Goal: Transaction & Acquisition: Book appointment/travel/reservation

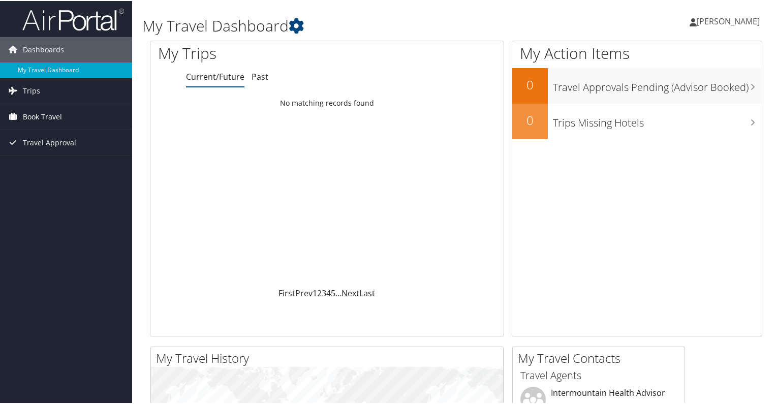
click at [42, 114] on span "Book Travel" at bounding box center [42, 115] width 39 height 25
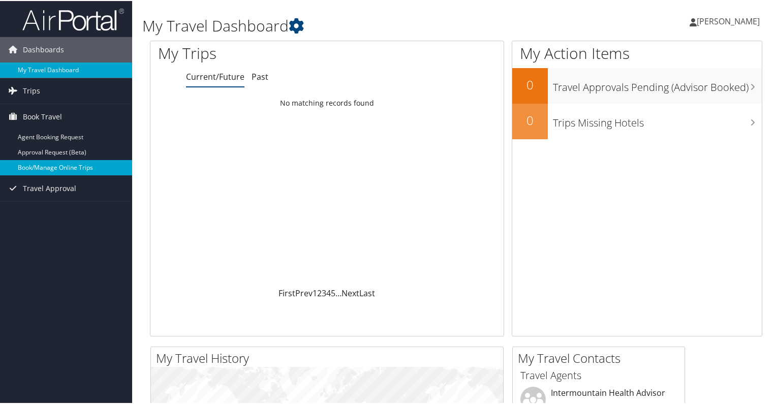
click at [49, 167] on link "Book/Manage Online Trips" at bounding box center [66, 166] width 132 height 15
click at [49, 70] on link "My Travel Dashboard" at bounding box center [66, 68] width 132 height 15
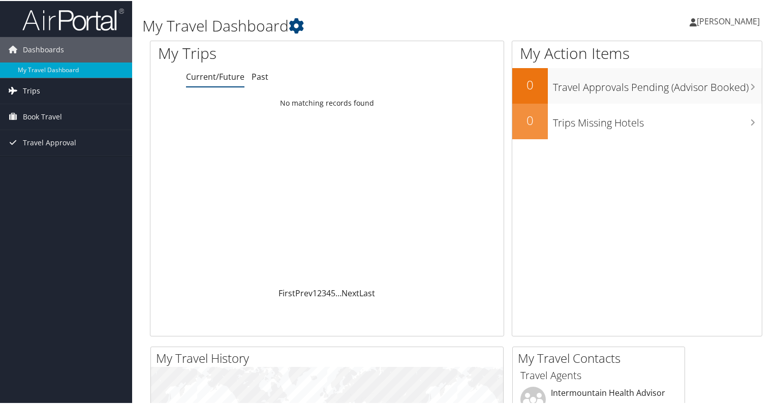
click at [23, 87] on span "Trips" at bounding box center [31, 89] width 17 height 25
click at [36, 159] on span "Book Travel" at bounding box center [42, 161] width 39 height 25
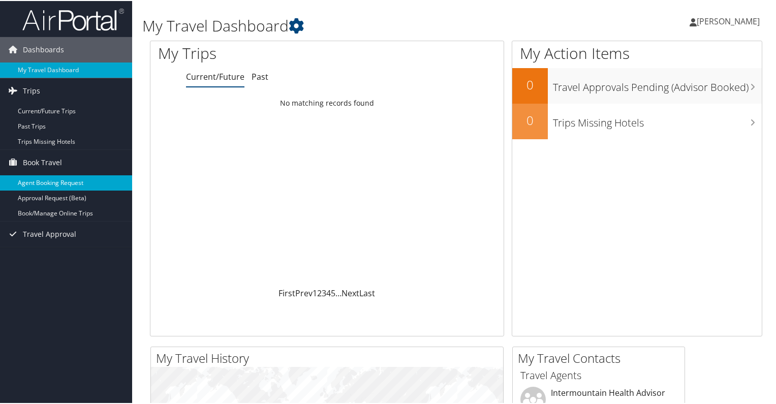
click at [42, 183] on link "Agent Booking Request" at bounding box center [66, 181] width 132 height 15
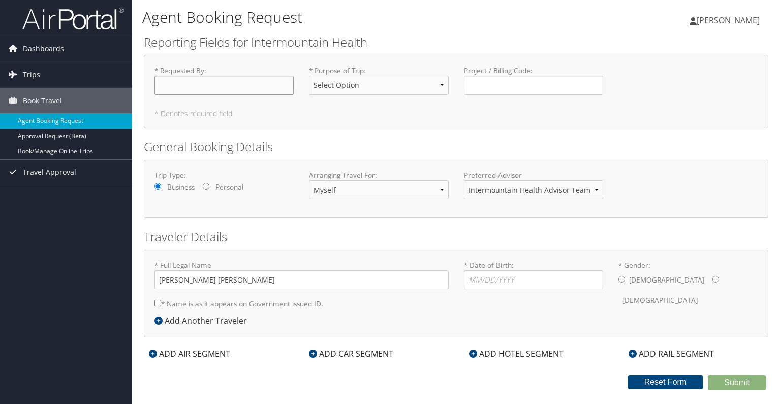
click at [227, 85] on input "* Requested By : Required" at bounding box center [223, 85] width 139 height 19
type input "[PERSON_NAME]"
click at [331, 87] on select "Select Option 3rd Party Reimbursable Business CME Conf or Education Groups Pers…" at bounding box center [378, 85] width 139 height 19
select select "CME"
click at [309, 76] on select "Select Option 3rd Party Reimbursable Business CME Conf or Education Groups Pers…" at bounding box center [378, 85] width 139 height 19
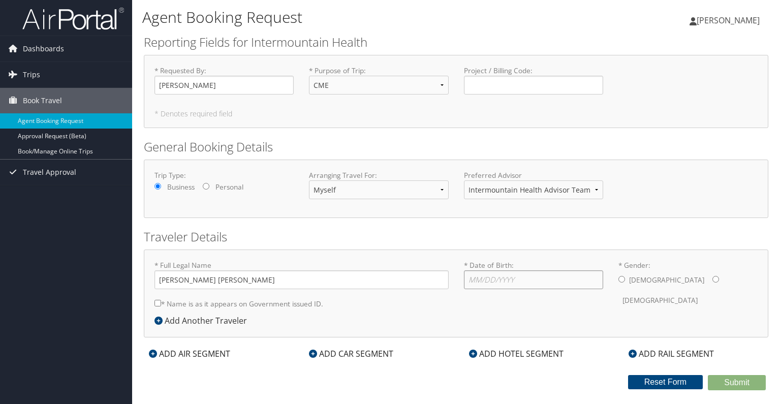
click at [498, 282] on input "* Date of Birth: Invalid Date" at bounding box center [533, 279] width 139 height 19
type input "[DATE]"
click at [622, 282] on input "* Gender: [DEMOGRAPHIC_DATA] [DEMOGRAPHIC_DATA]" at bounding box center [621, 279] width 7 height 7
radio input "true"
click at [158, 321] on icon at bounding box center [158, 321] width 8 height 8
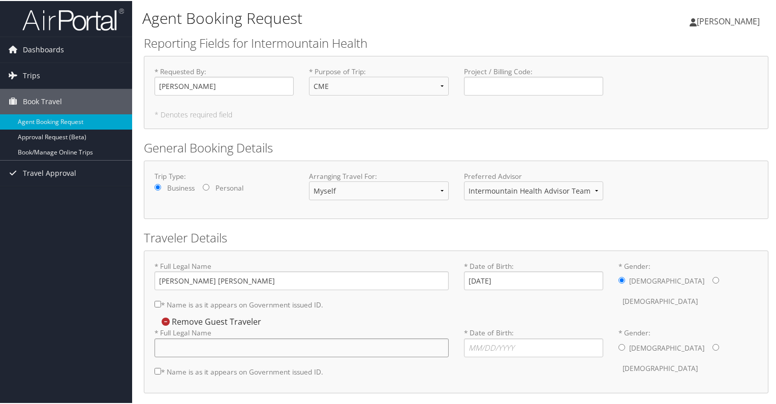
click at [221, 347] on input "* Full Legal Name" at bounding box center [301, 346] width 294 height 19
type input "Christie Yvette Smith"
click at [494, 356] on div "* Date of Birth: Invalid Date" at bounding box center [533, 345] width 154 height 37
click at [488, 349] on input "* Date of Birth: Invalid Date" at bounding box center [533, 346] width 139 height 19
type input "12/21/1971"
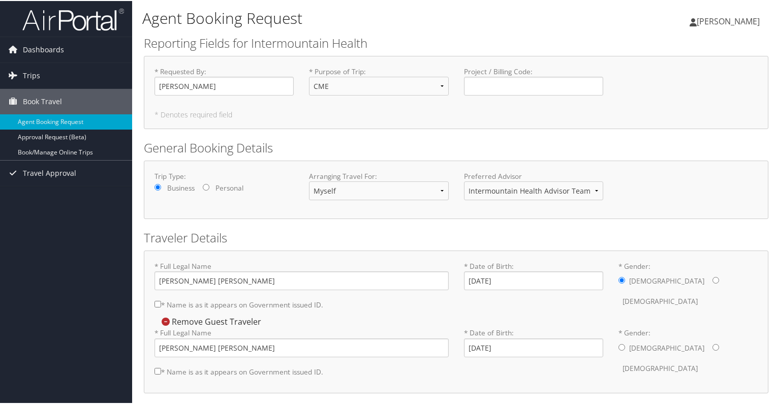
click at [712, 347] on input "* Gender: Male Female" at bounding box center [715, 346] width 7 height 7
radio input "true"
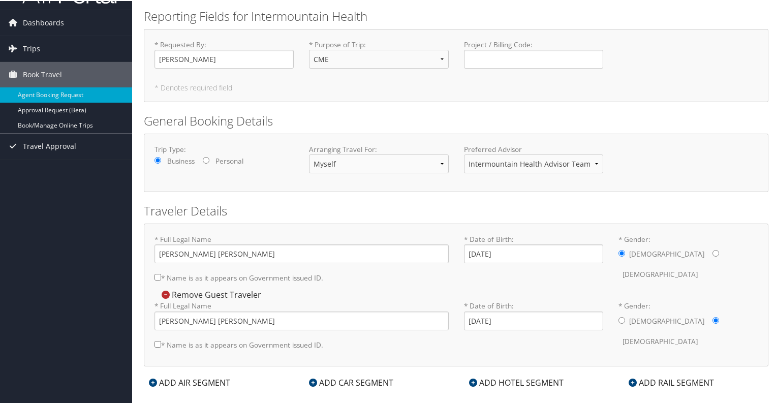
scroll to position [41, 0]
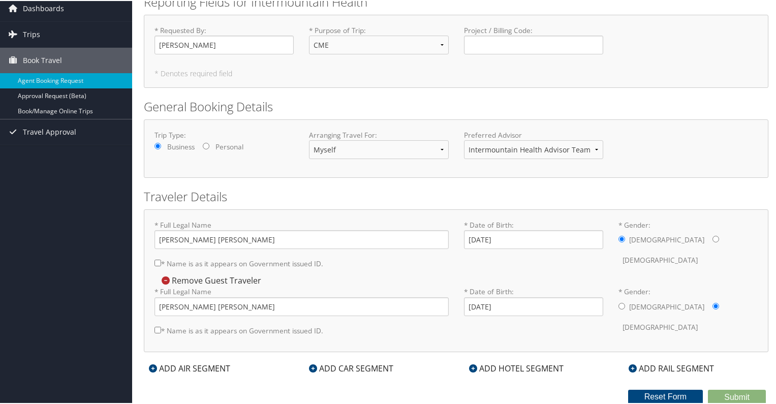
click at [155, 264] on input "* Name is as it appears on Government issued ID." at bounding box center [157, 262] width 7 height 7
checkbox input "true"
click at [157, 327] on input "* Name is as it appears on Government issued ID." at bounding box center [157, 329] width 7 height 7
checkbox input "true"
click at [155, 366] on icon at bounding box center [153, 367] width 8 height 8
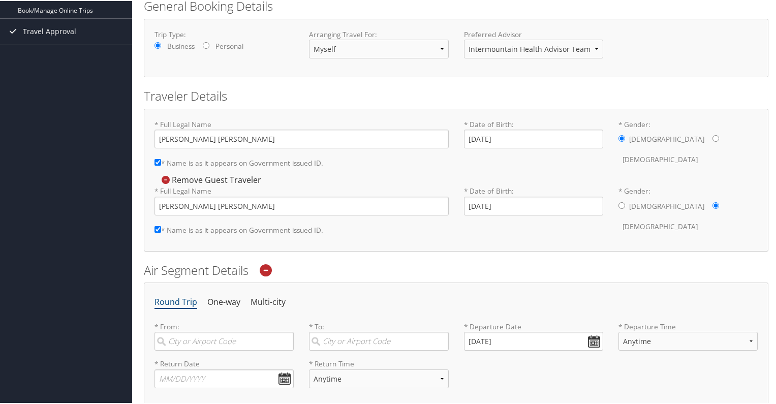
scroll to position [194, 0]
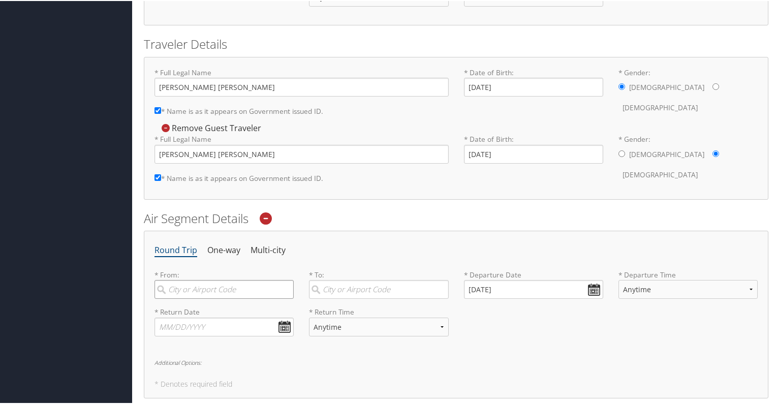
click at [227, 291] on input "search" at bounding box center [223, 288] width 139 height 19
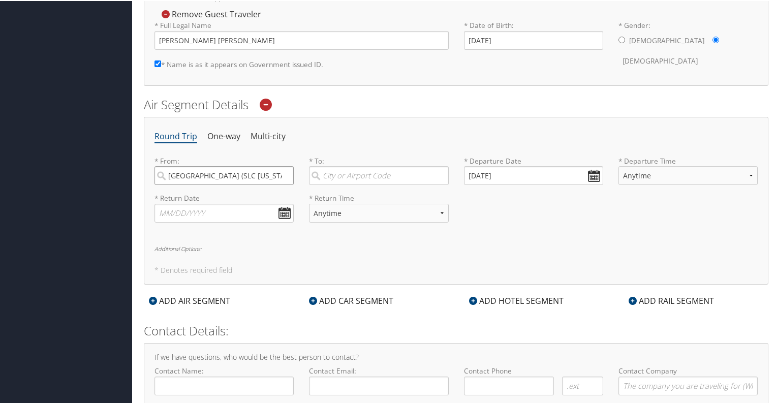
type input "Salt Lake City (SLC Utah)"
click at [337, 173] on input "search" at bounding box center [378, 174] width 139 height 19
type input "Sarasota (SRQ FL)"
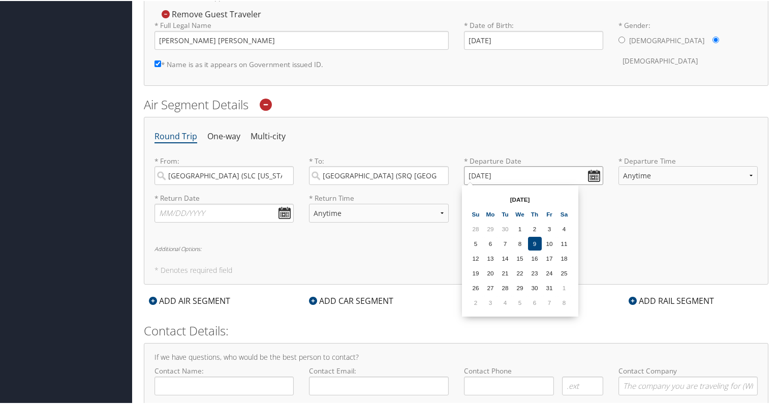
click at [585, 175] on input "[DATE]" at bounding box center [533, 174] width 139 height 19
click at [564, 288] on td "1" at bounding box center [564, 287] width 14 height 14
click at [592, 172] on input "11/01/2025" at bounding box center [533, 174] width 139 height 19
click at [524, 197] on th "Oct 2025" at bounding box center [520, 199] width 73 height 14
click at [510, 198] on th "Oct 2025" at bounding box center [520, 199] width 73 height 14
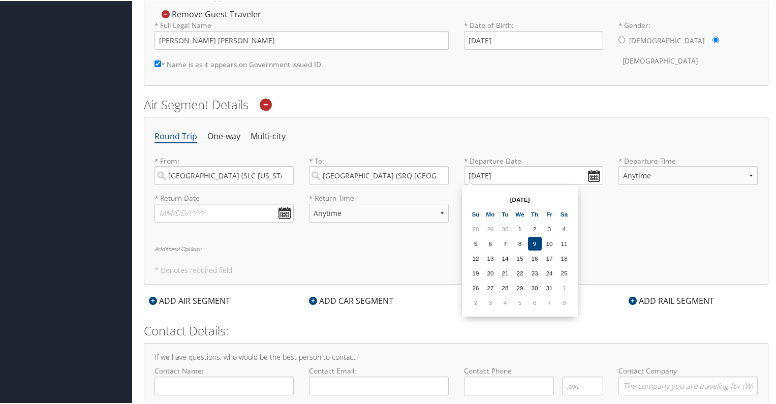
click at [531, 197] on th "Oct 2025" at bounding box center [520, 199] width 73 height 14
click at [548, 287] on td "31" at bounding box center [550, 287] width 14 height 14
type input "10/31/2025"
click at [655, 175] on select "Anytime Early Morning (5AM-7AM) Morning (7AM-12PM) Afternoon (12PM-5PM) Evening…" at bounding box center [687, 174] width 139 height 19
select select "7AM-12PM"
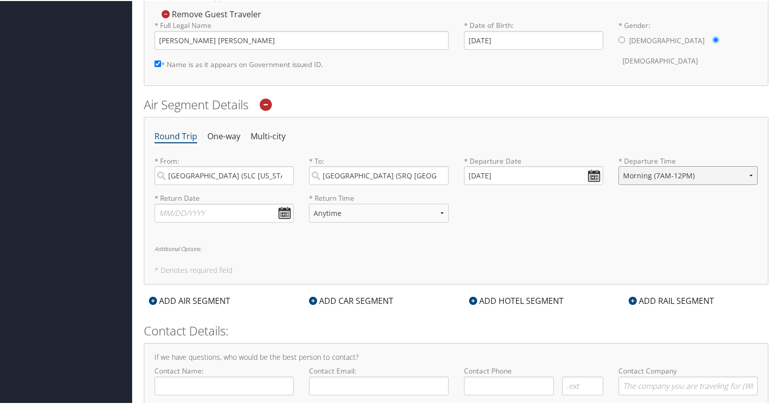
click at [618, 165] on select "Anytime Early Morning (5AM-7AM) Morning (7AM-12PM) Afternoon (12PM-5PM) Evening…" at bounding box center [687, 174] width 139 height 19
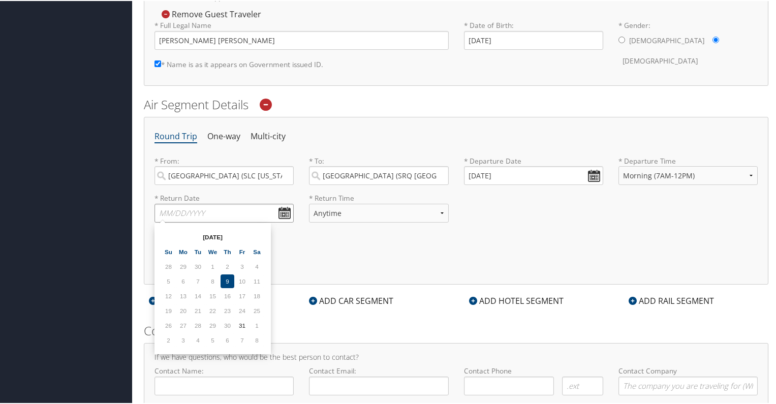
click at [284, 209] on input "text" at bounding box center [223, 212] width 139 height 19
click at [319, 259] on div "Round Trip One-way Multi-city * From: Salt Lake City (SLC Utah) Required * To: …" at bounding box center [456, 199] width 624 height 167
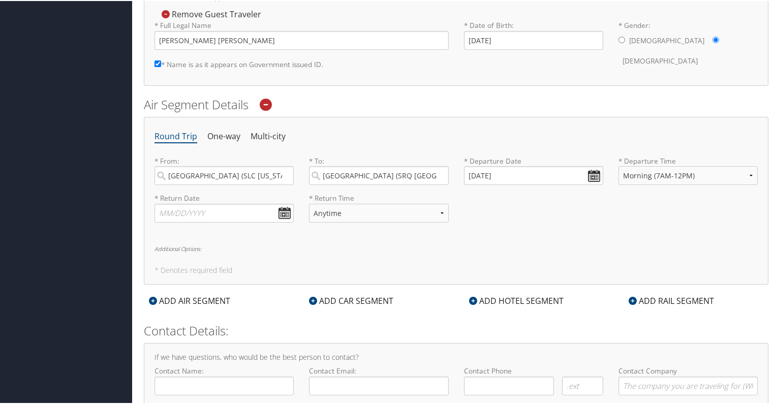
click at [268, 101] on icon at bounding box center [266, 104] width 12 height 12
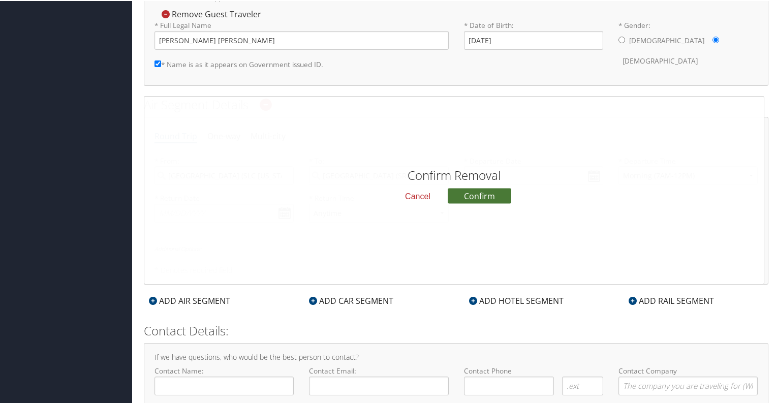
click at [468, 194] on button "Confirm" at bounding box center [480, 194] width 64 height 15
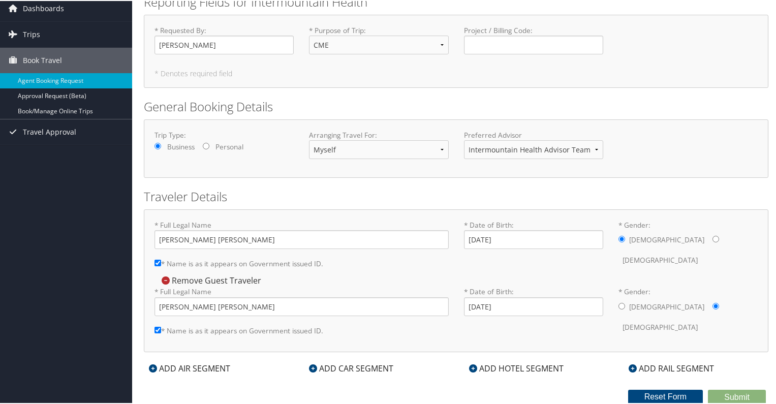
click at [754, 193] on h2 "Traveler Details" at bounding box center [456, 195] width 624 height 17
click at [385, 278] on div "Confirm Removal Cancel Confirm Remove Guest Traveler * Full Legal Name Christie…" at bounding box center [455, 306] width 603 height 67
click at [166, 278] on icon at bounding box center [166, 279] width 8 height 8
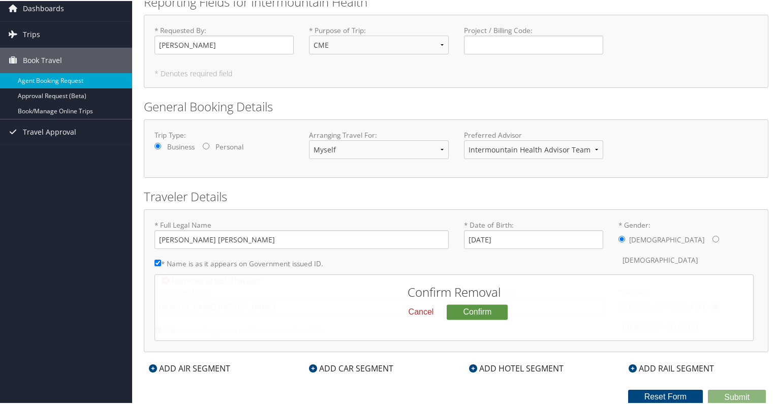
click at [433, 310] on button "Cancel" at bounding box center [421, 310] width 42 height 17
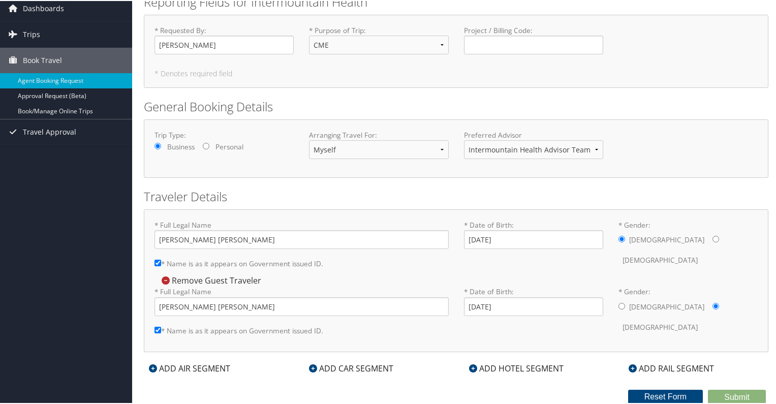
click at [336, 262] on div "* Full Legal Name Brent William Smith * Name is as it appears on Government iss…" at bounding box center [301, 246] width 309 height 54
click at [165, 278] on icon at bounding box center [166, 279] width 8 height 8
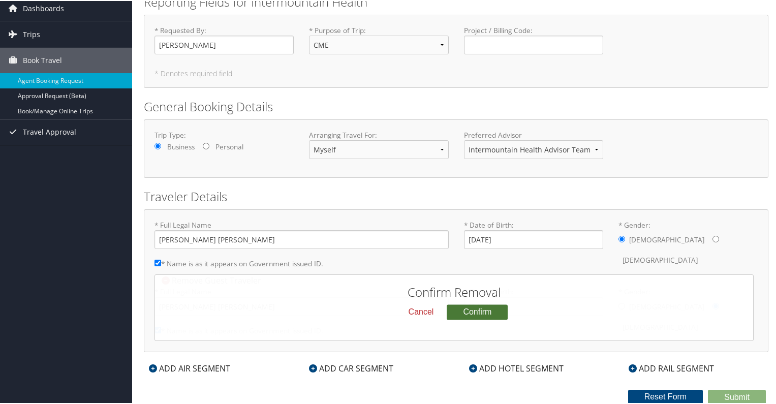
click at [477, 310] on button "Confirm" at bounding box center [477, 310] width 61 height 15
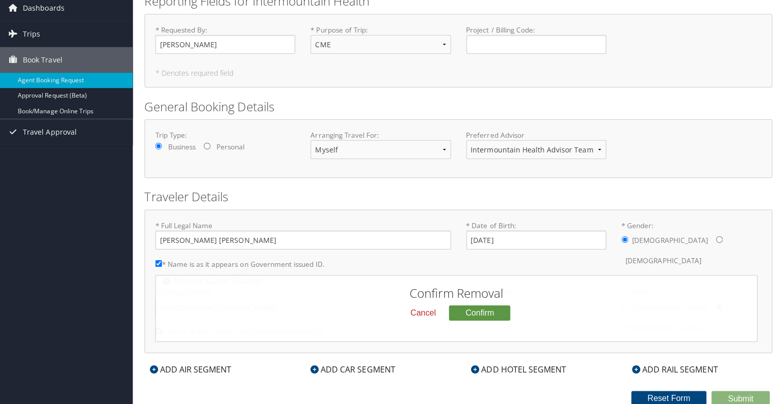
scroll to position [0, 0]
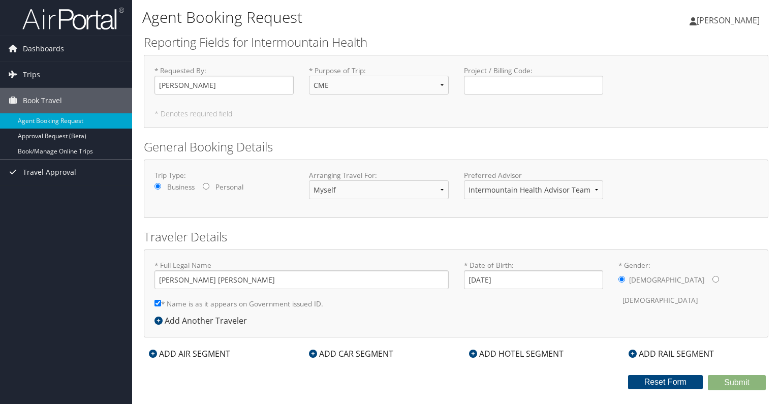
click at [71, 231] on div "Dashboards My Travel Dashboard Trips Current/Future Trips Past Trips Trips Miss…" at bounding box center [390, 202] width 780 height 404
click at [210, 113] on h5 "* Denotes required field" at bounding box center [455, 113] width 603 height 7
click at [595, 190] on select "Intermountain Health Advisor Team" at bounding box center [533, 189] width 139 height 19
click at [272, 279] on input "Brent William Smith" at bounding box center [301, 279] width 294 height 19
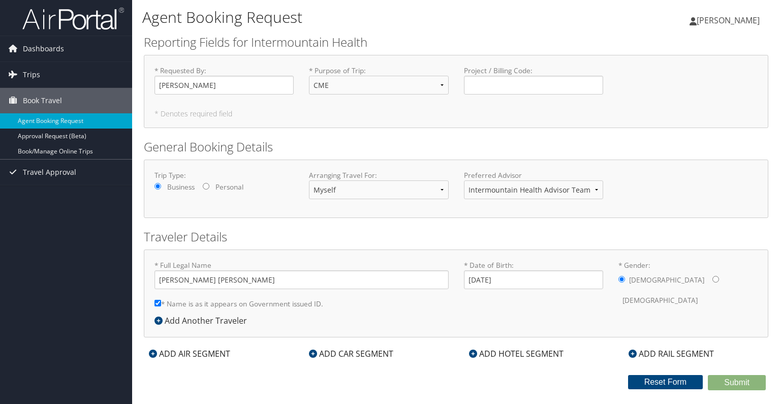
click at [378, 296] on div "* Full Legal Name Brent William Smith * Name is as it appears on Government iss…" at bounding box center [301, 287] width 309 height 54
click at [656, 386] on button "Reset Form" at bounding box center [665, 382] width 75 height 14
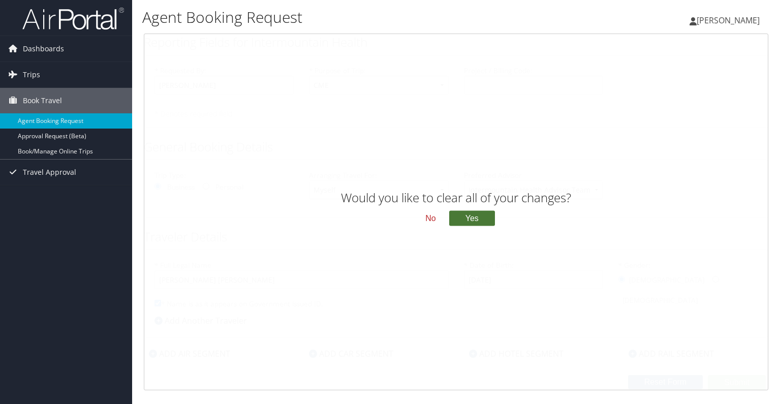
click at [470, 219] on button "Yes" at bounding box center [472, 218] width 46 height 15
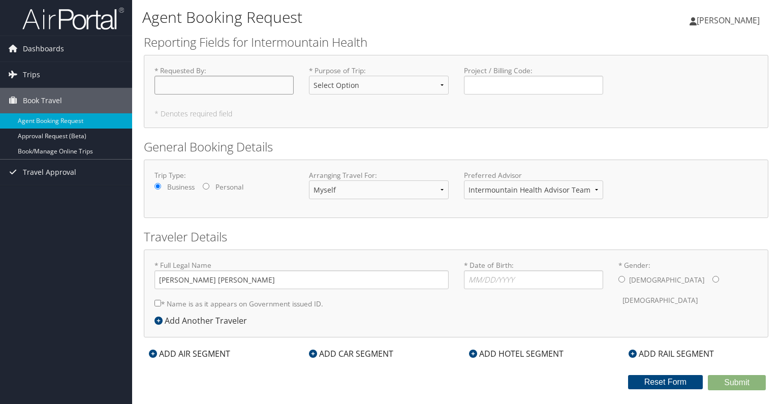
click at [167, 84] on input "* Requested By : Required" at bounding box center [223, 85] width 139 height 19
type input "[PERSON_NAME]"
click at [408, 85] on select "Select Option 3rd Party Reimbursable Business CME Conf or Education Groups Pers…" at bounding box center [378, 85] width 139 height 19
select select "CME"
click at [309, 76] on select "Select Option 3rd Party Reimbursable Business CME Conf or Education Groups Pers…" at bounding box center [378, 85] width 139 height 19
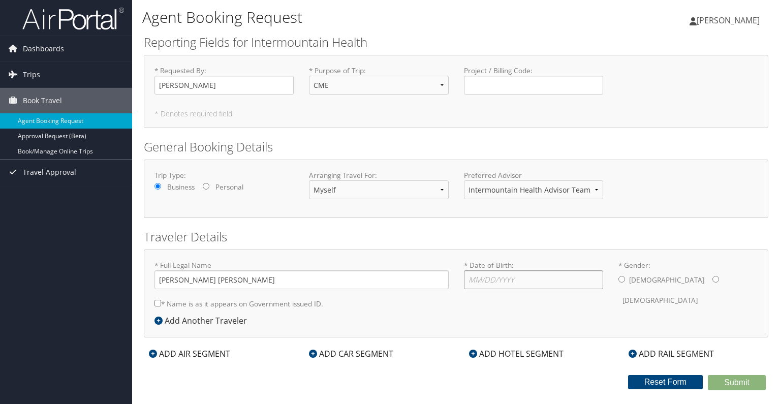
click at [474, 281] on input "* Date of Birth: Invalid Date" at bounding box center [533, 279] width 139 height 19
type input "10/16/1971"
click at [620, 277] on input "* Gender: Male Female" at bounding box center [621, 279] width 7 height 7
radio input "true"
click at [315, 353] on icon at bounding box center [313, 354] width 8 height 8
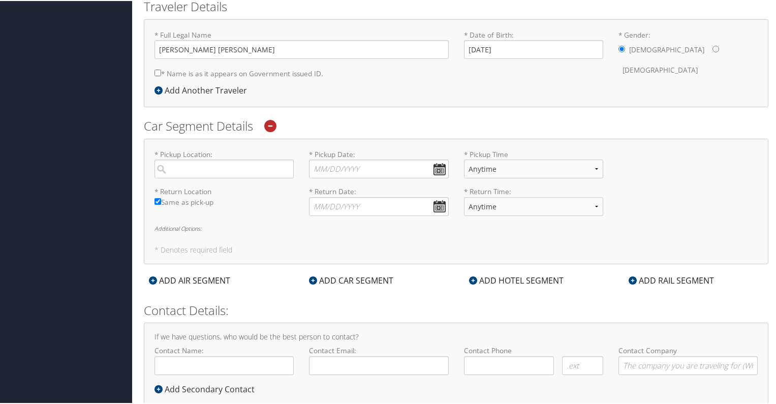
scroll to position [258, 0]
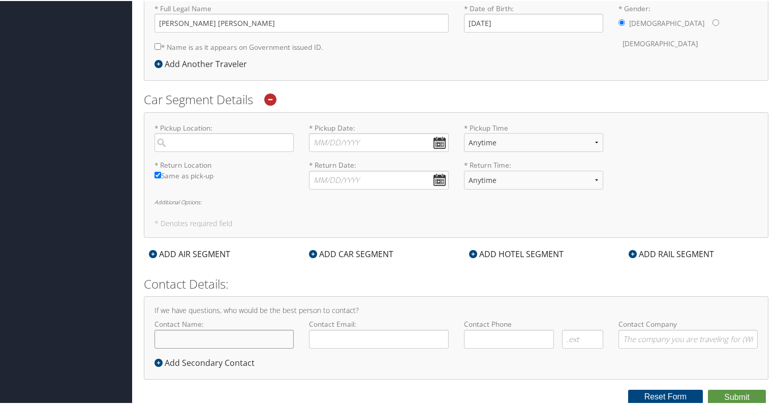
click at [210, 338] on input "Contact Name:" at bounding box center [223, 338] width 139 height 19
type input "[PERSON_NAME]"
type input "bsmit0123@gmail.com"
type input "( ) -"
click at [473, 338] on input "( ) -" at bounding box center [509, 338] width 90 height 19
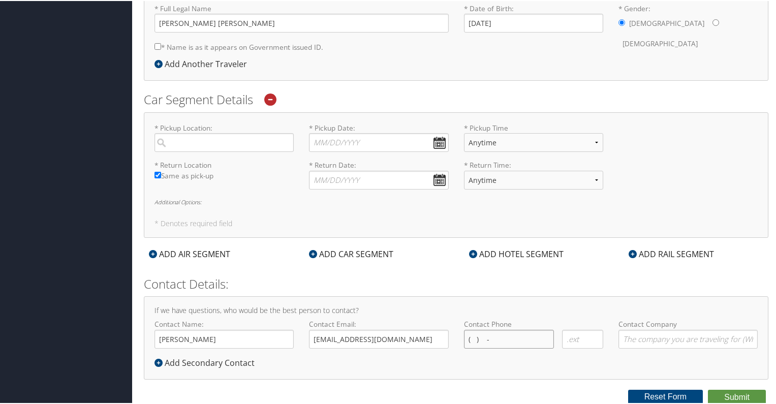
click at [534, 336] on input "( ) -" at bounding box center [509, 338] width 90 height 19
click at [471, 340] on input "( ) -" at bounding box center [509, 338] width 90 height 19
click at [509, 364] on div "If we have questions, who would be the best person to contact? Contact Name: Br…" at bounding box center [456, 336] width 624 height 83
click at [475, 337] on input "( 43) 555-1992" at bounding box center [509, 338] width 90 height 19
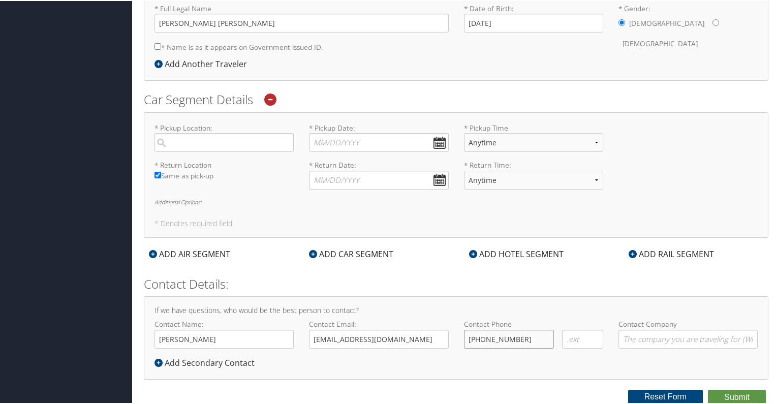
click at [477, 337] on input "( 43) 555-1992" at bounding box center [509, 338] width 90 height 19
type input "(435) 557-1992"
click at [512, 365] on div "If we have questions, who would be the best person to contact? Contact Name: Br…" at bounding box center [456, 336] width 624 height 83
click at [528, 335] on input "(435) 557-1992" at bounding box center [509, 338] width 90 height 19
click at [270, 97] on icon at bounding box center [270, 98] width 12 height 12
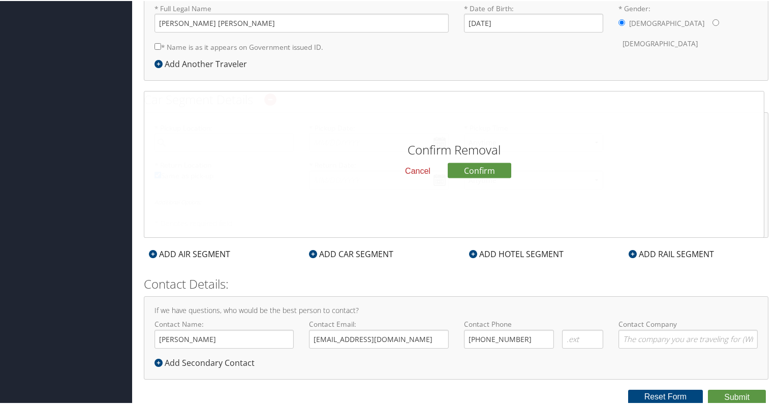
click at [413, 168] on button "Cancel" at bounding box center [418, 169] width 42 height 17
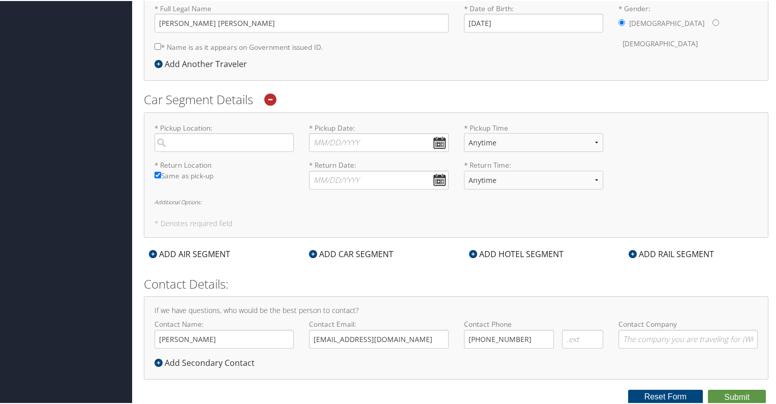
click at [270, 96] on icon at bounding box center [270, 98] width 12 height 12
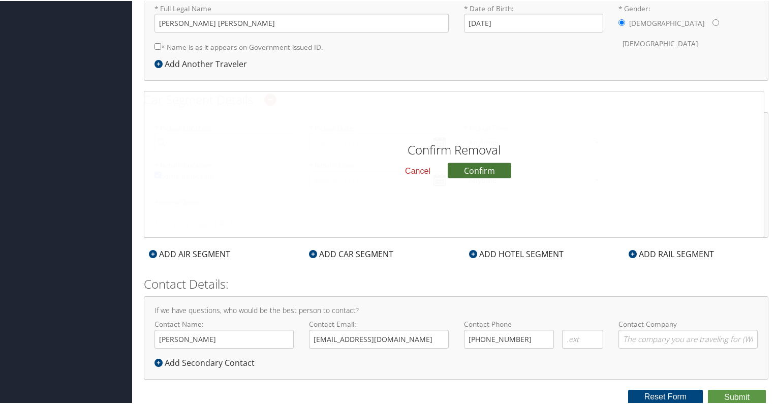
click at [463, 168] on button "Confirm" at bounding box center [480, 169] width 64 height 15
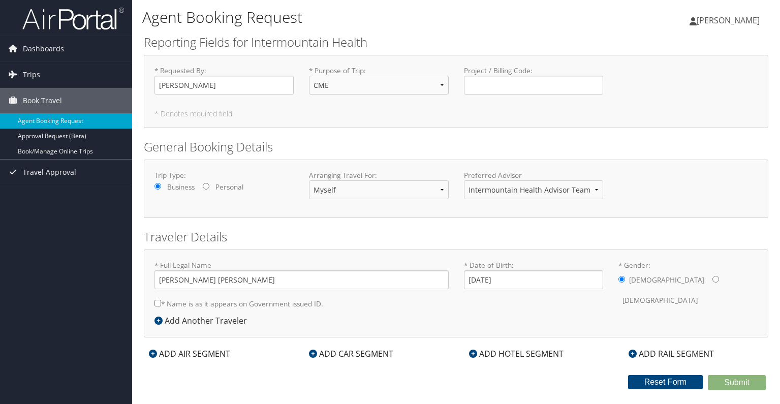
click at [180, 352] on div "ADD AIR SEGMENT" at bounding box center [189, 354] width 91 height 12
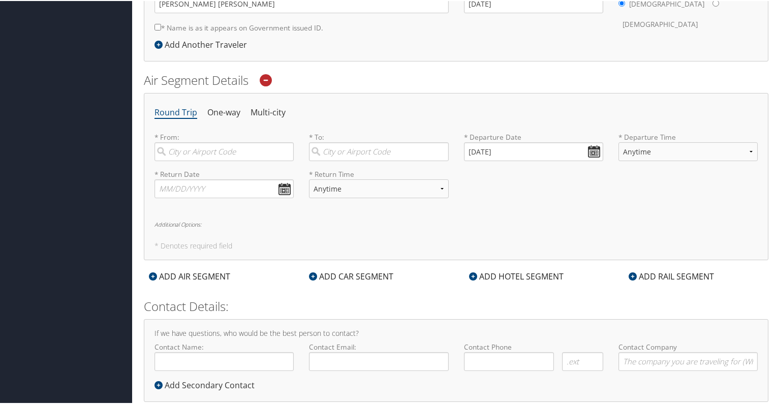
scroll to position [299, 0]
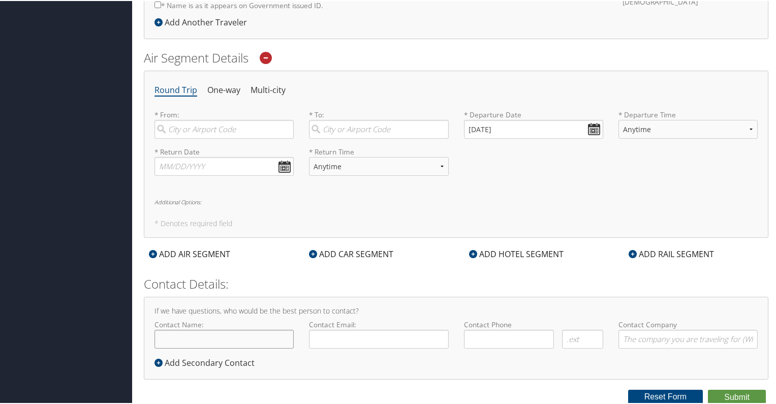
click at [229, 337] on input "Contact Name:" at bounding box center [223, 338] width 139 height 19
type input "[PERSON_NAME]"
type input "bsmit0123@gmail.com"
type input "( ) -"
click at [468, 337] on input "( ) -" at bounding box center [509, 338] width 90 height 19
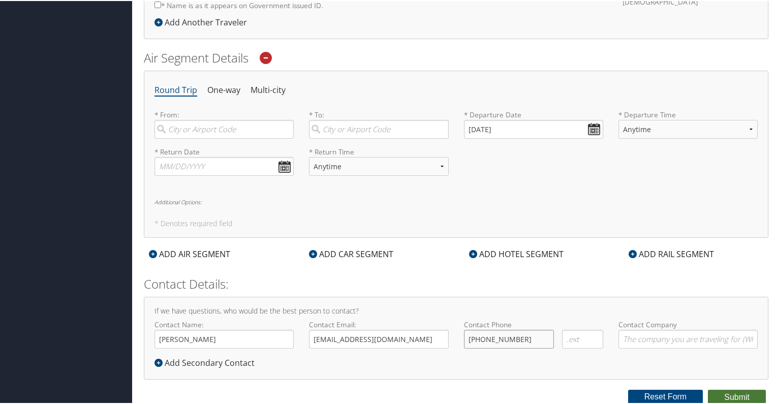
type input "(435) 557-1992"
click at [743, 397] on button "Submit" at bounding box center [737, 396] width 58 height 15
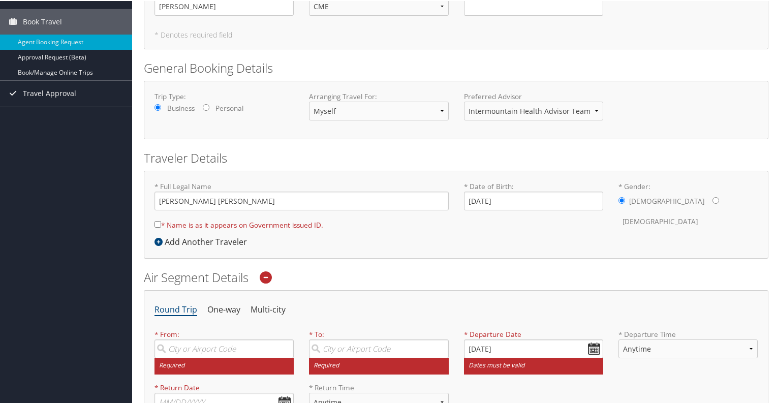
scroll to position [0, 0]
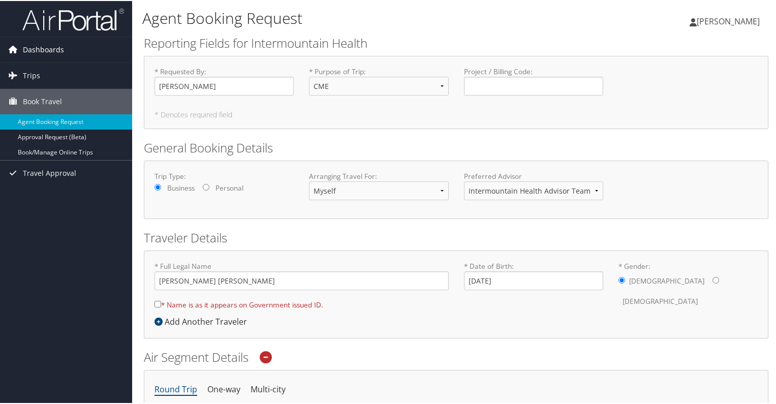
click at [40, 50] on span "Dashboards" at bounding box center [43, 48] width 41 height 25
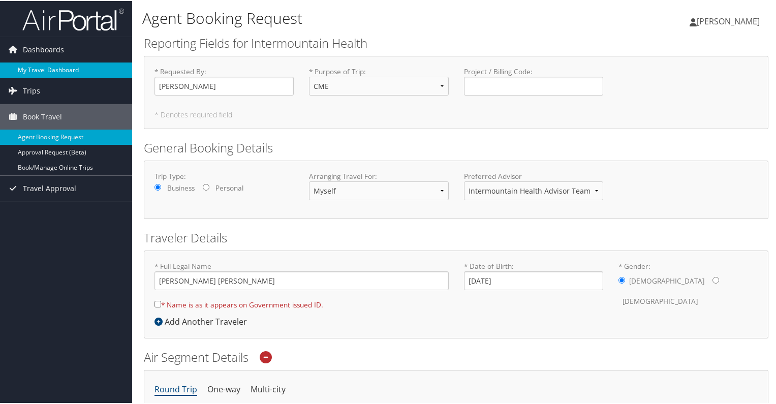
click at [41, 65] on link "My Travel Dashboard" at bounding box center [66, 68] width 132 height 15
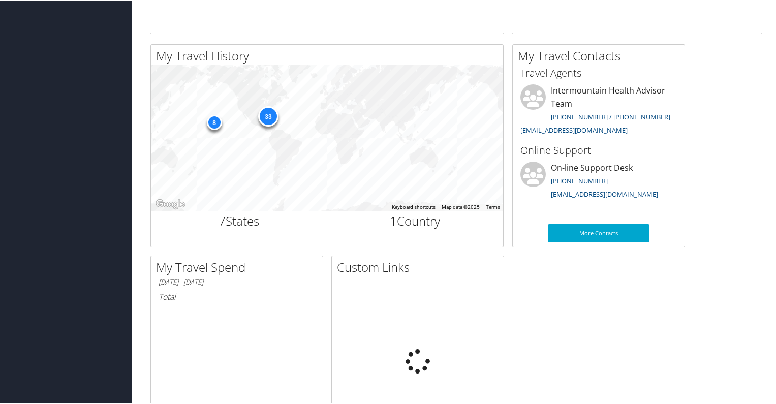
scroll to position [305, 0]
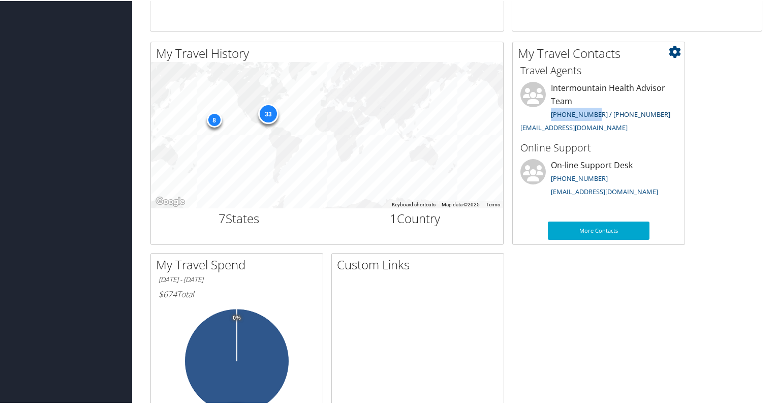
drag, startPoint x: 549, startPoint y: 112, endPoint x: 591, endPoint y: 111, distance: 42.2
click at [591, 111] on li "Intermountain Health Advisor Team [PHONE_NUMBER] / [PHONE_NUMBER] [EMAIL_ADDRES…" at bounding box center [598, 108] width 167 height 54
click at [267, 110] on div "33" at bounding box center [268, 113] width 20 height 20
click at [268, 113] on div "33" at bounding box center [268, 113] width 20 height 20
click at [267, 115] on div "33" at bounding box center [268, 113] width 20 height 20
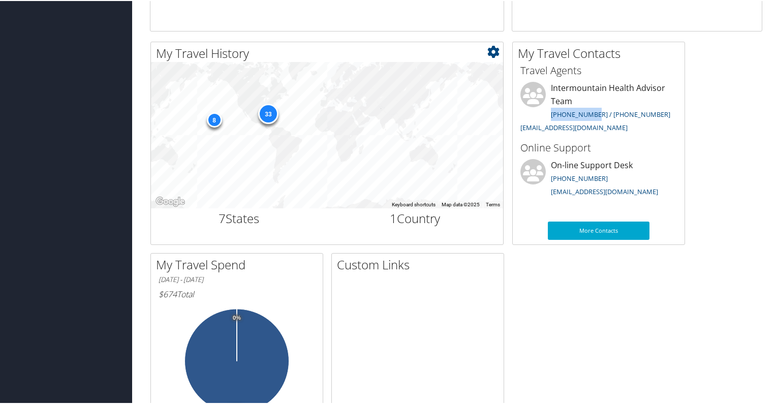
click at [209, 119] on div "8" at bounding box center [213, 118] width 15 height 15
click at [211, 118] on div "8" at bounding box center [213, 118] width 15 height 15
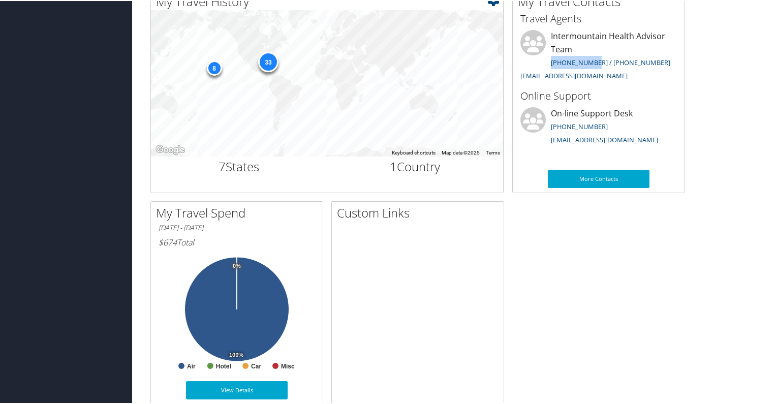
scroll to position [374, 0]
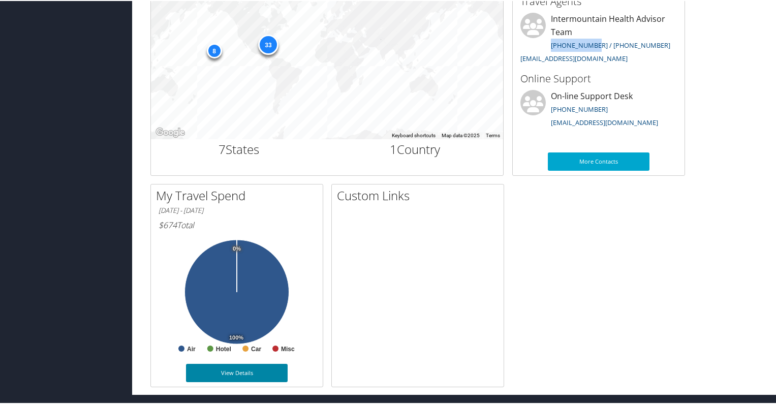
click at [239, 372] on link "View Details" at bounding box center [237, 372] width 102 height 18
